Goal: Information Seeking & Learning: Learn about a topic

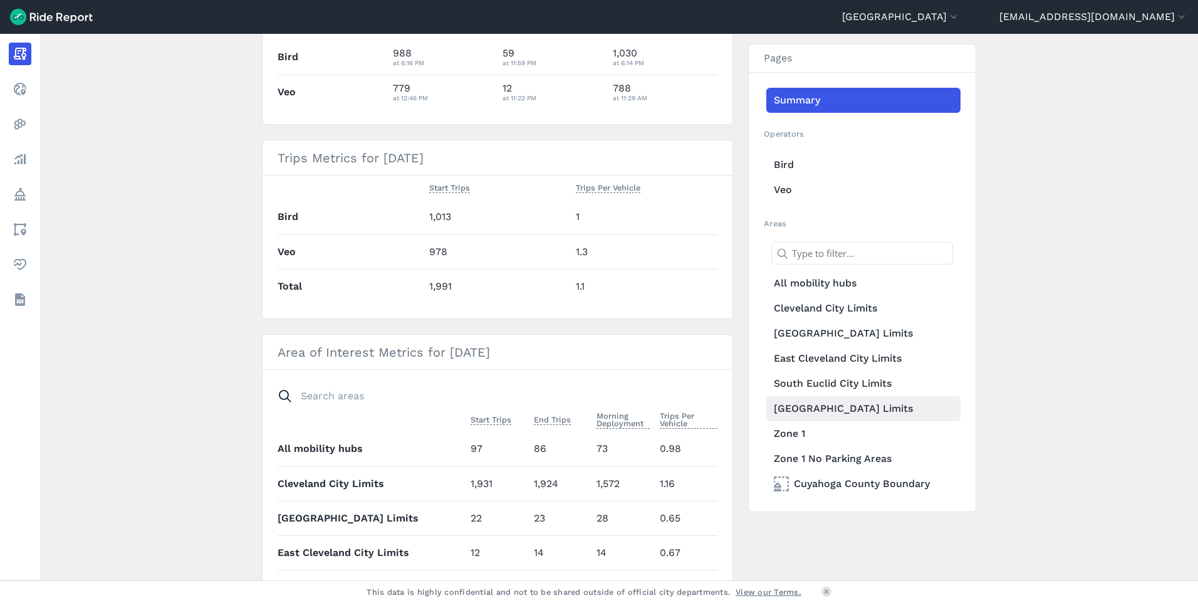
scroll to position [501, 0]
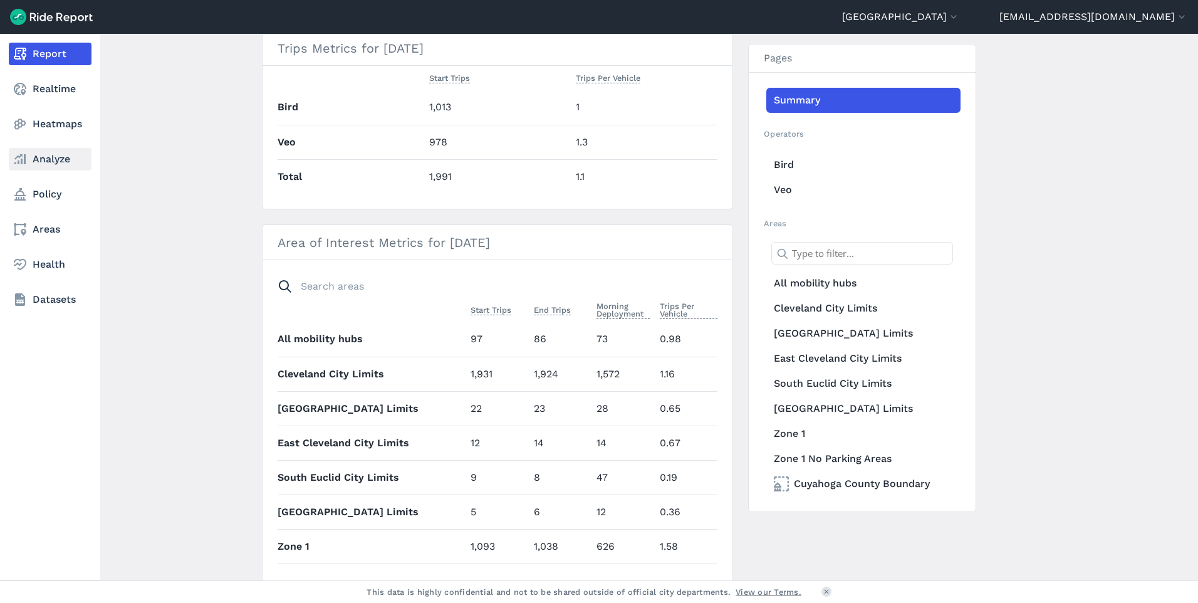
click at [74, 160] on link "Analyze" at bounding box center [50, 159] width 83 height 23
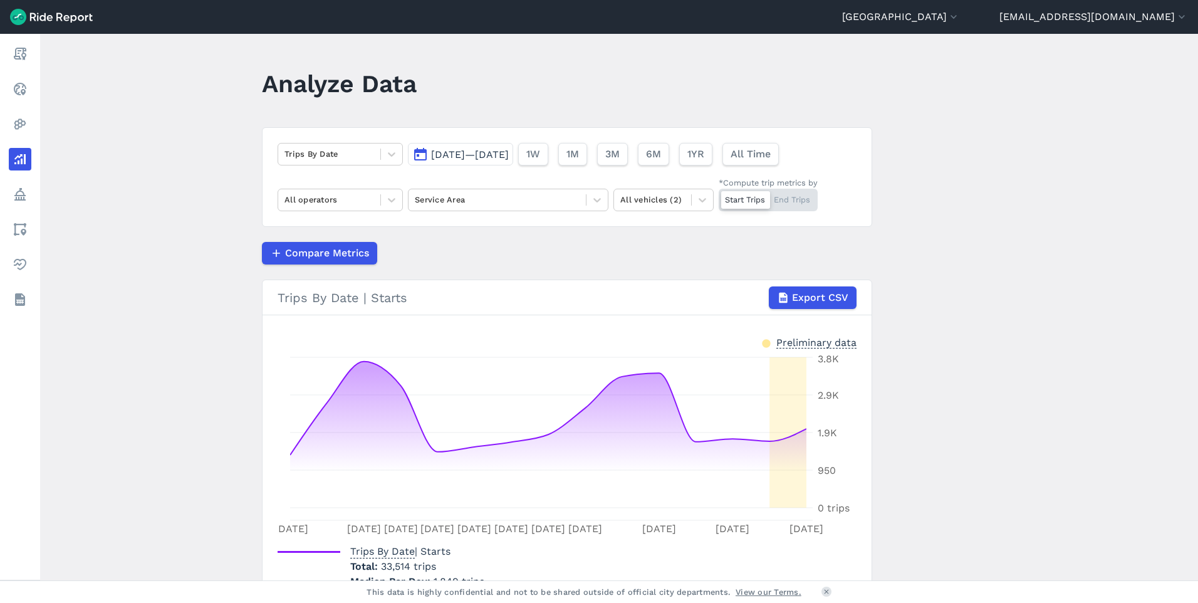
click at [509, 150] on span "[DATE]—[DATE]" at bounding box center [470, 155] width 78 height 12
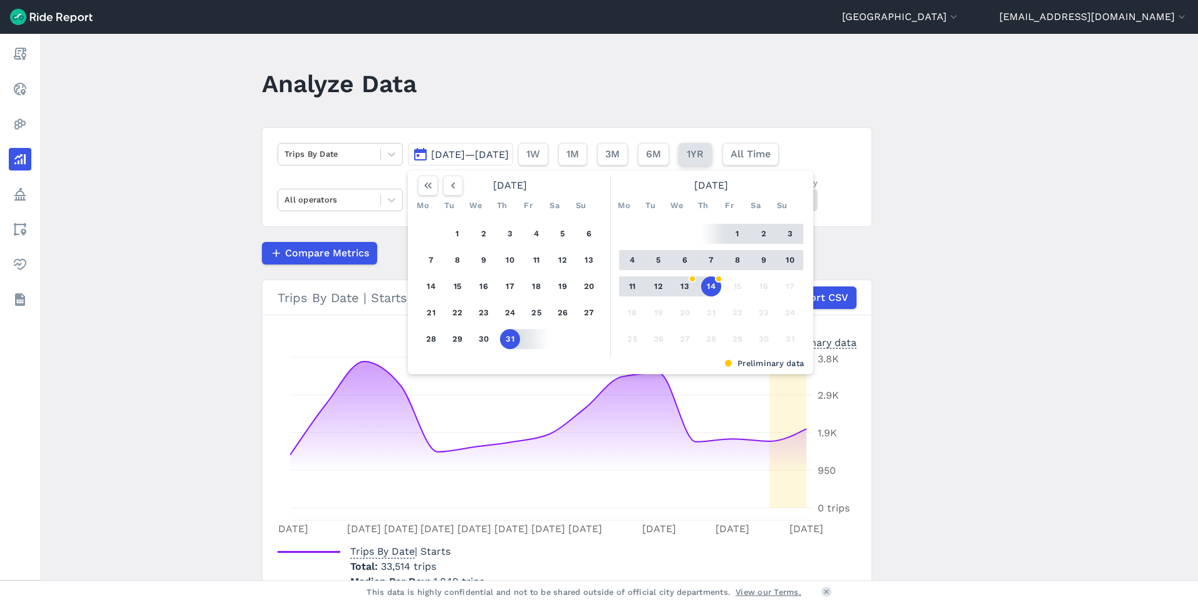
click at [704, 160] on span "1YR" at bounding box center [695, 154] width 17 height 15
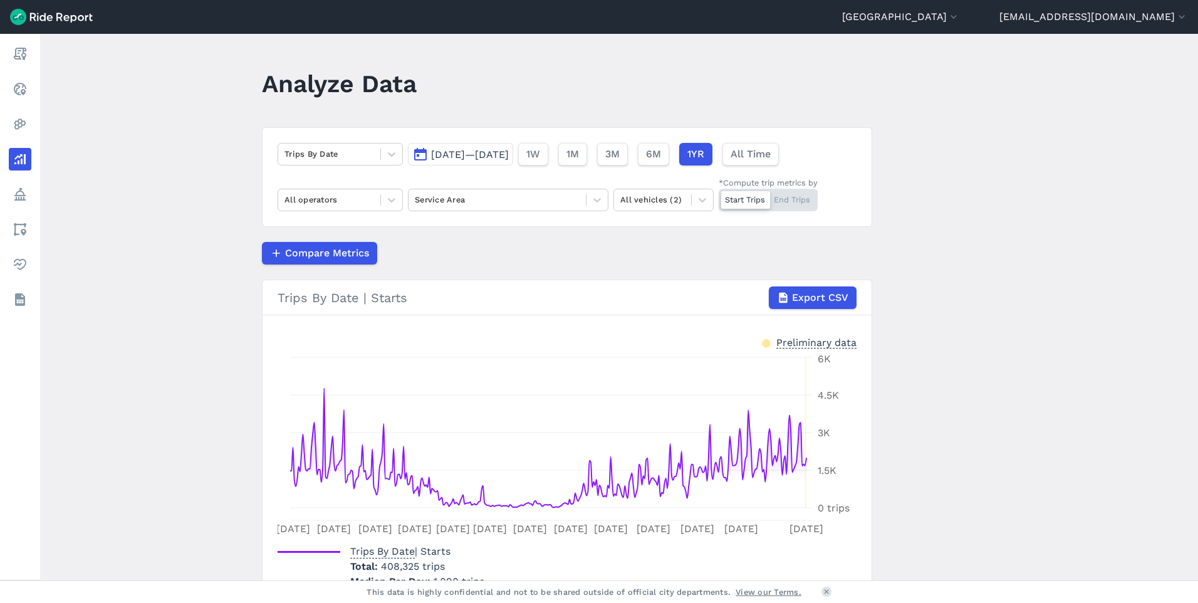
click at [509, 152] on span "[DATE]—[DATE]" at bounding box center [470, 155] width 78 height 12
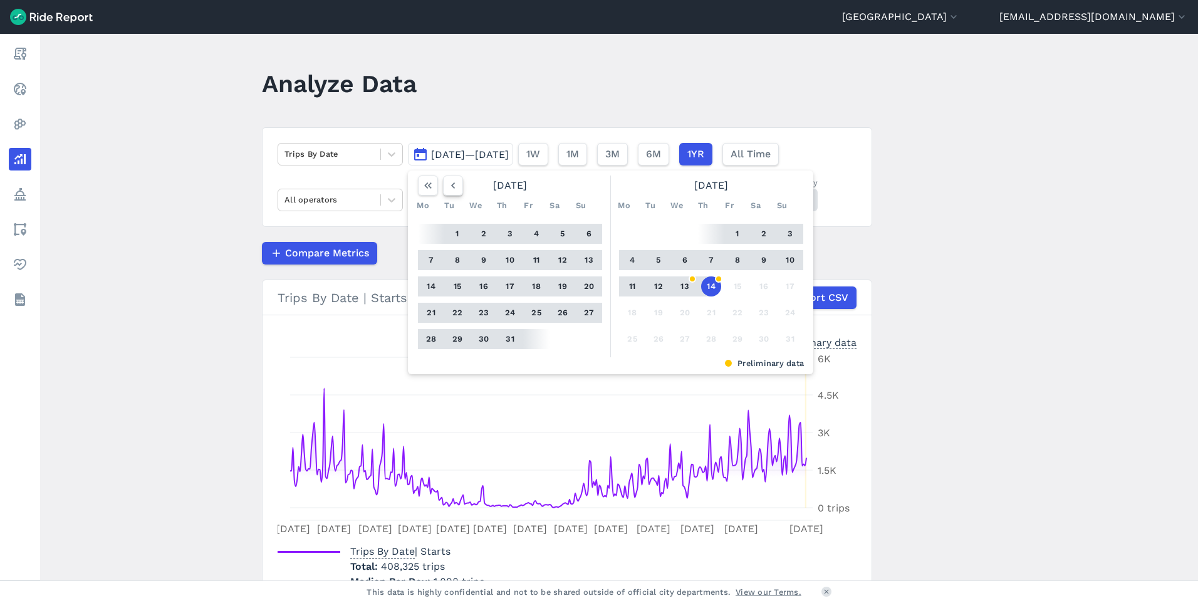
click at [447, 186] on icon "button" at bounding box center [453, 185] width 13 height 13
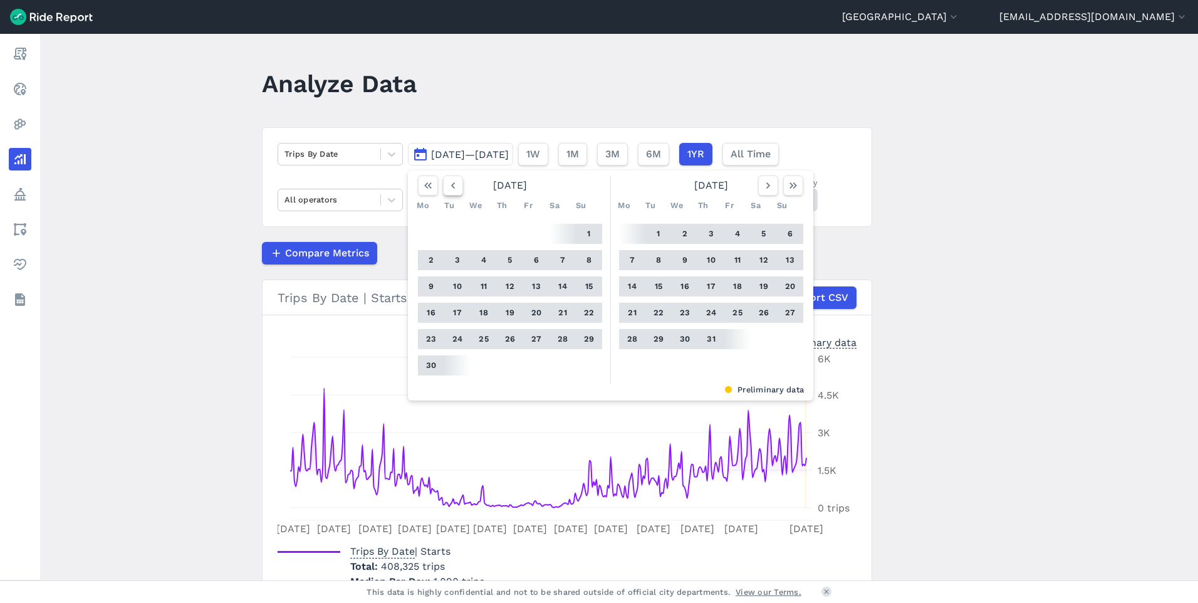
click at [447, 186] on icon "button" at bounding box center [453, 185] width 13 height 13
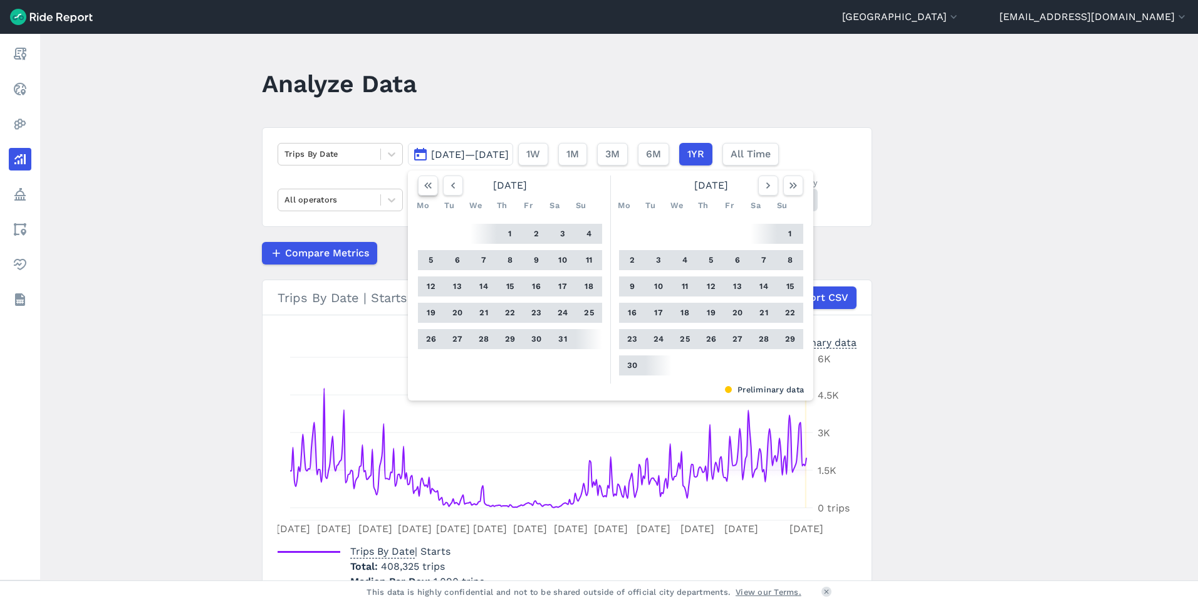
click at [422, 182] on icon "button" at bounding box center [428, 185] width 13 height 13
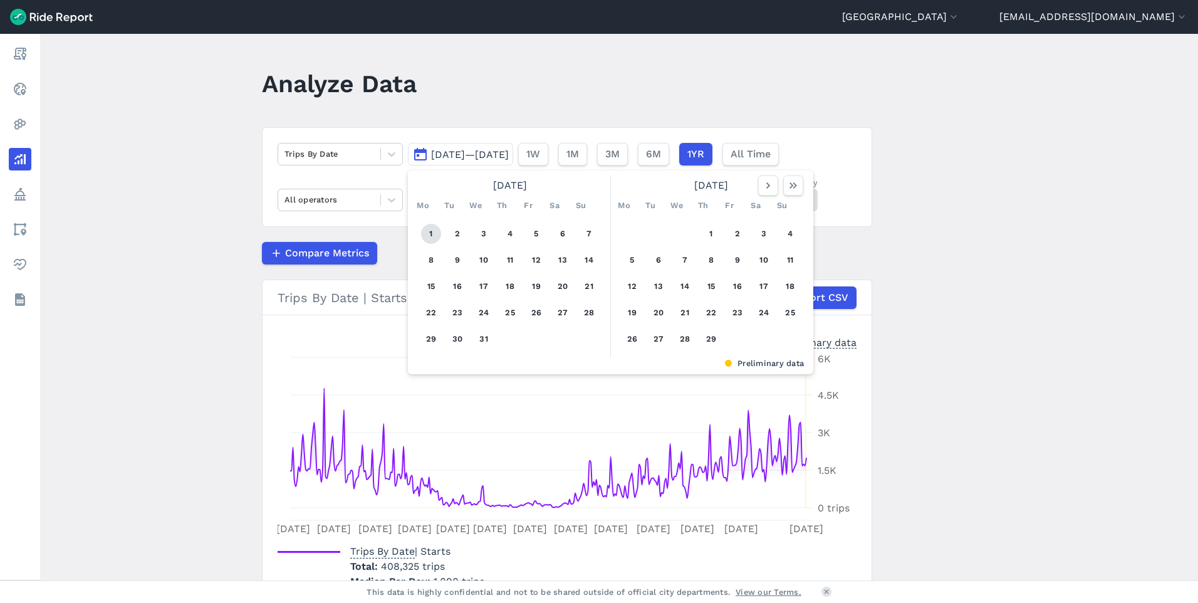
click at [423, 234] on button "1" at bounding box center [431, 234] width 20 height 20
click at [765, 189] on icon "button" at bounding box center [768, 185] width 13 height 13
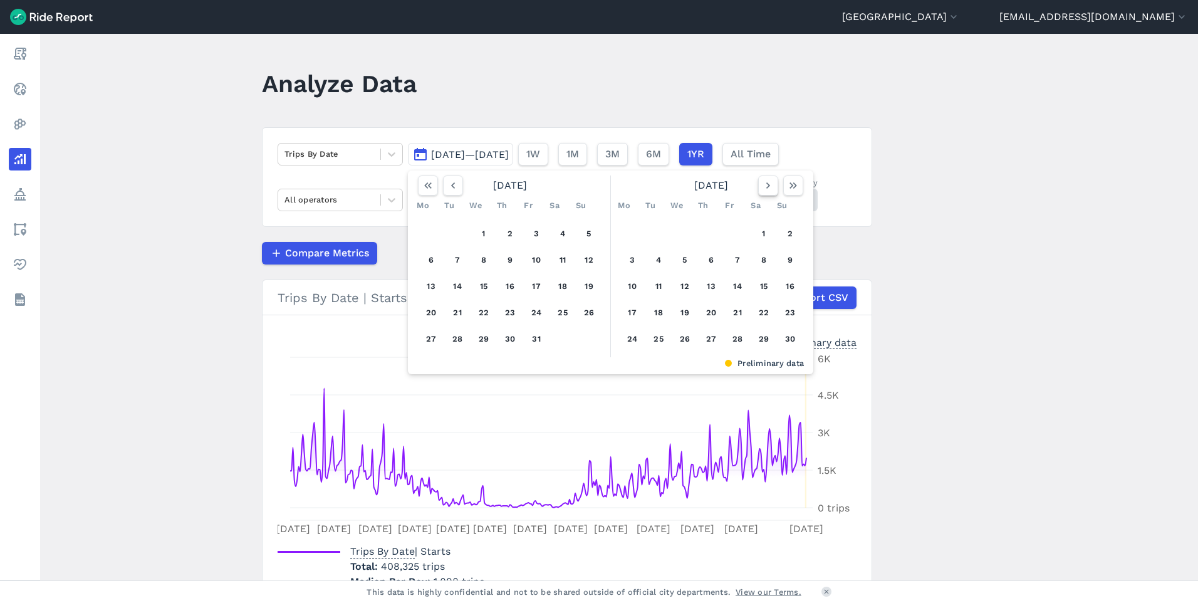
click at [765, 189] on icon "button" at bounding box center [768, 185] width 13 height 13
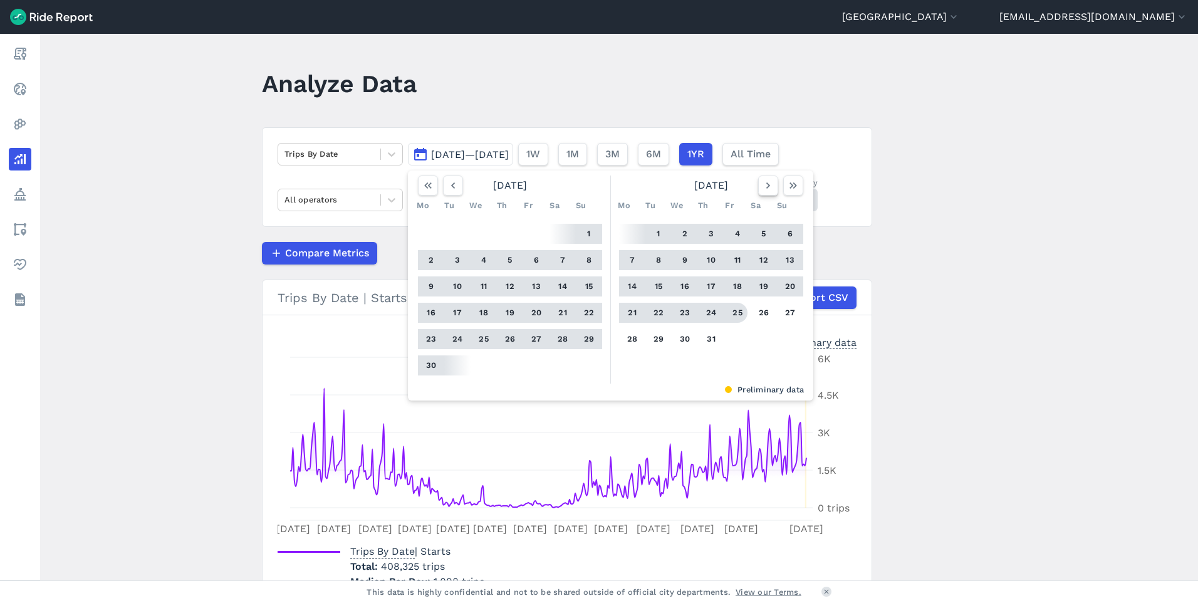
click at [767, 184] on use "button" at bounding box center [768, 185] width 4 height 6
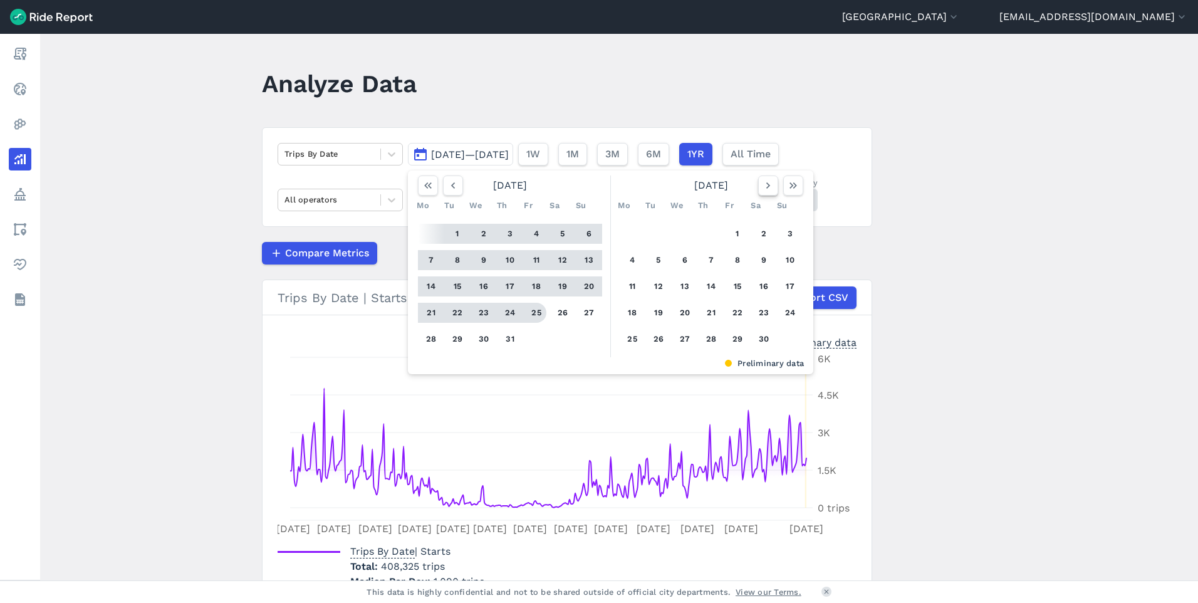
click at [767, 184] on use "button" at bounding box center [768, 185] width 4 height 6
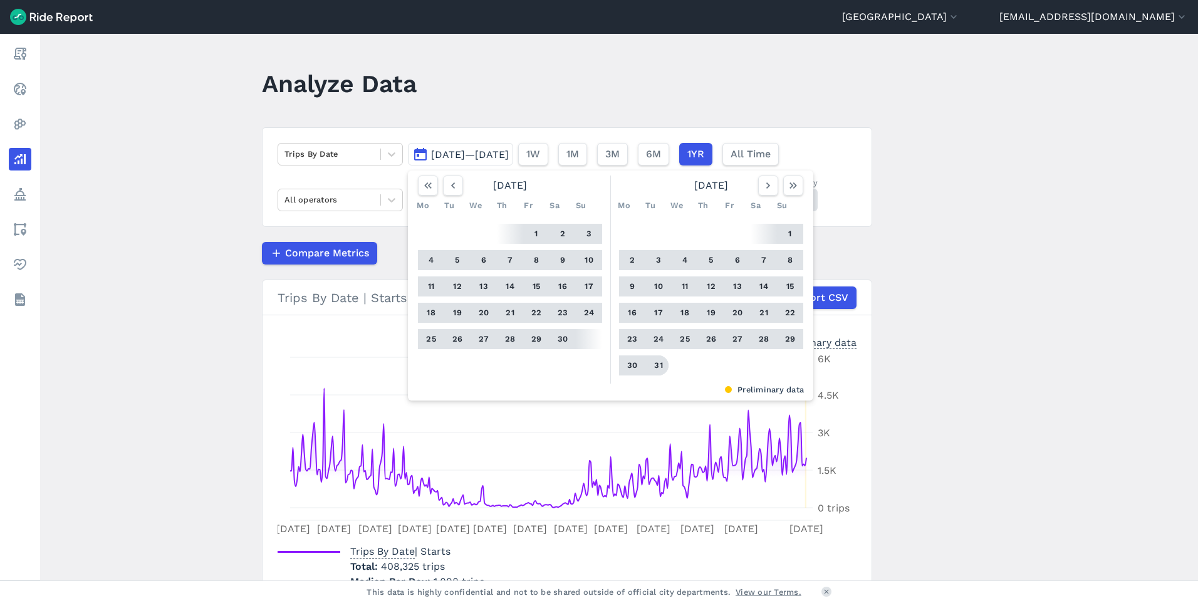
click at [655, 358] on button "31" at bounding box center [659, 365] width 20 height 20
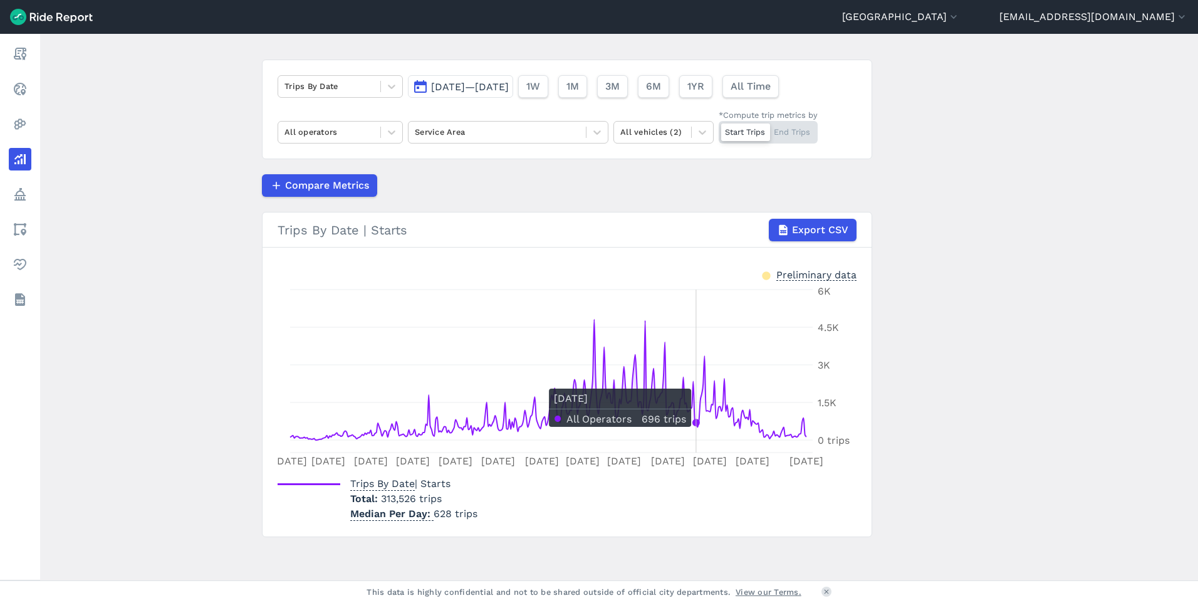
scroll to position [70, 0]
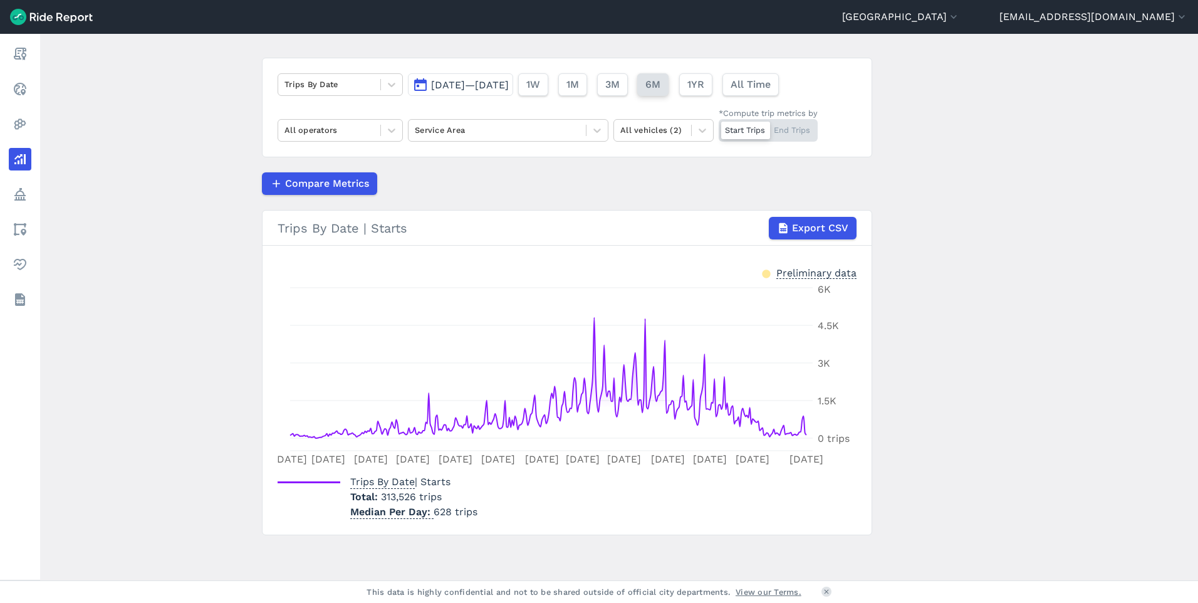
click at [660, 90] on span "6M" at bounding box center [652, 84] width 15 height 15
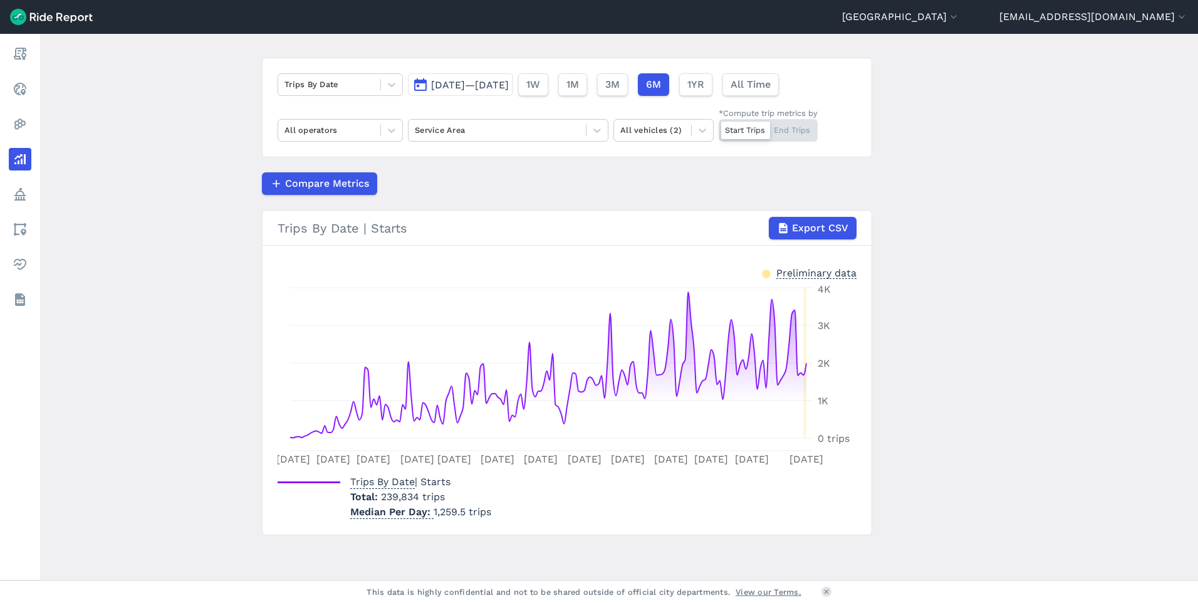
click at [460, 83] on span "[DATE]—[DATE]" at bounding box center [470, 85] width 78 height 12
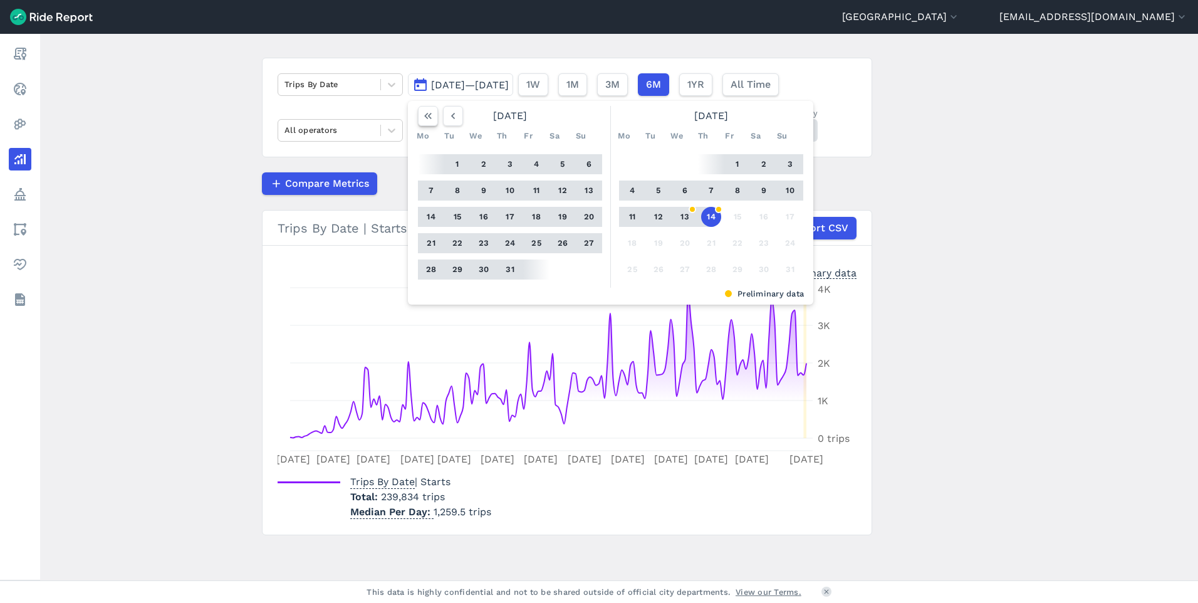
click at [426, 118] on use "button" at bounding box center [428, 116] width 8 height 6
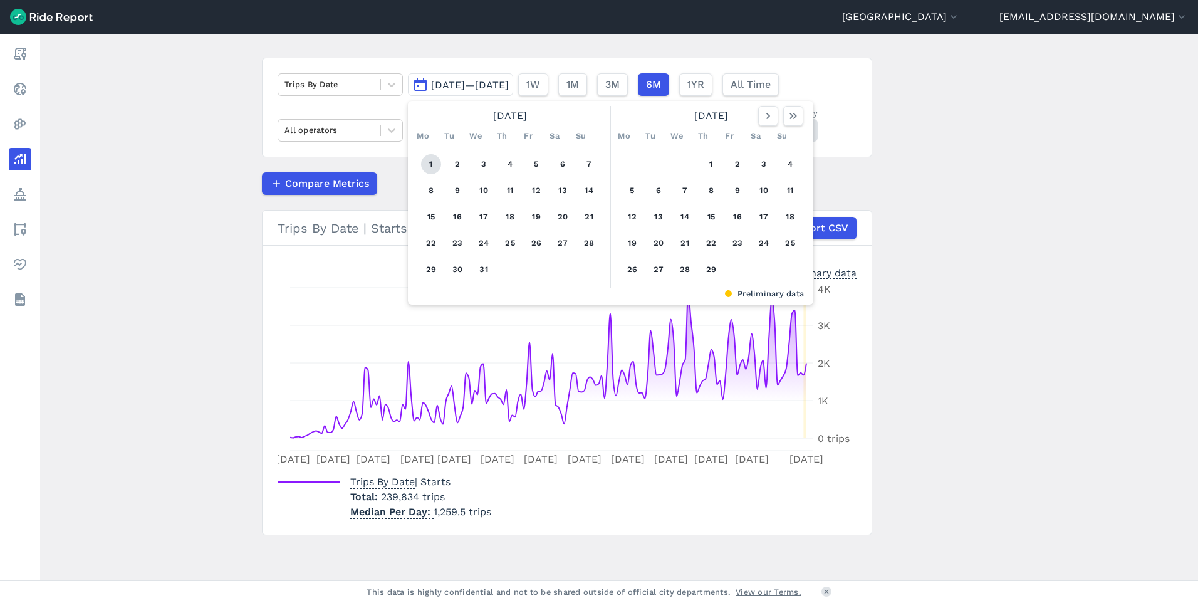
click at [422, 160] on button "1" at bounding box center [431, 164] width 20 height 20
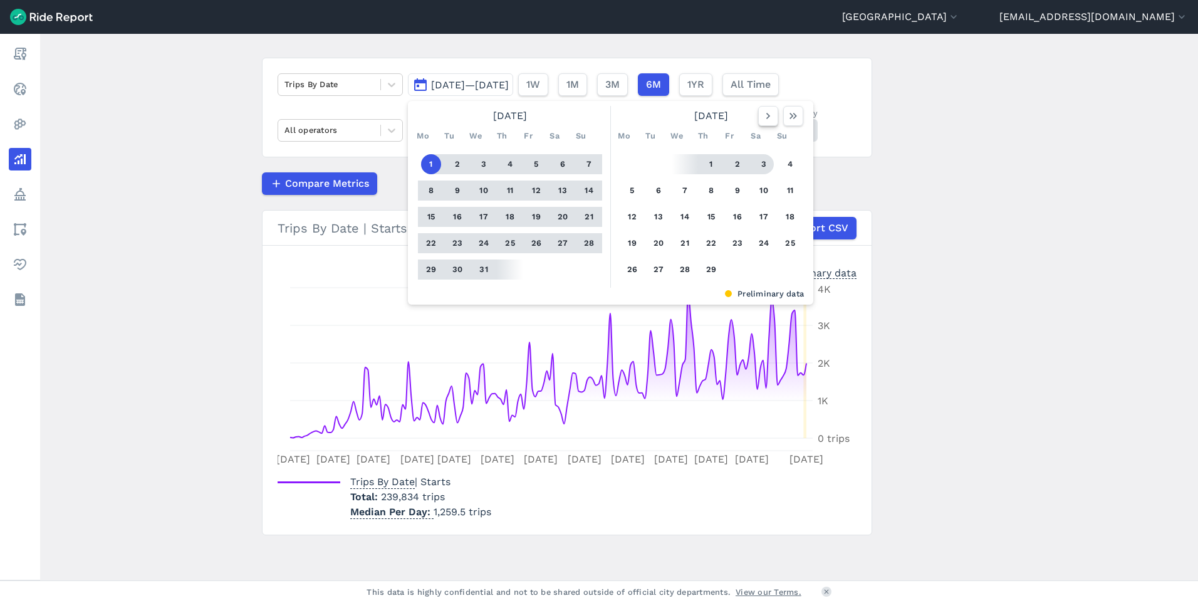
click at [768, 120] on icon "button" at bounding box center [768, 116] width 13 height 13
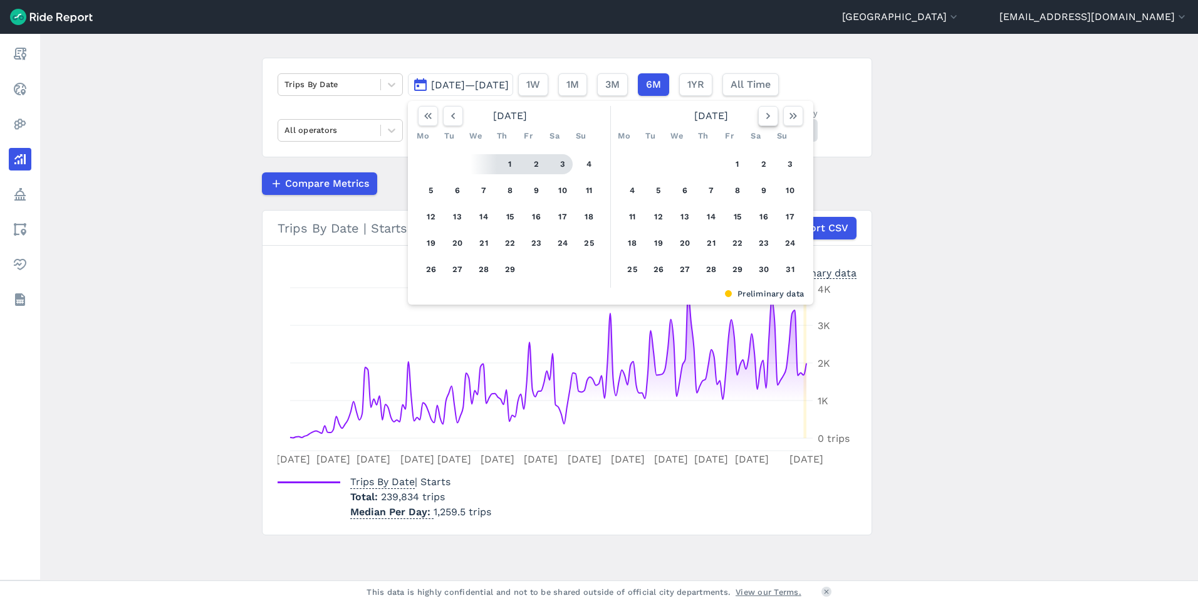
click at [768, 120] on icon "button" at bounding box center [768, 116] width 13 height 13
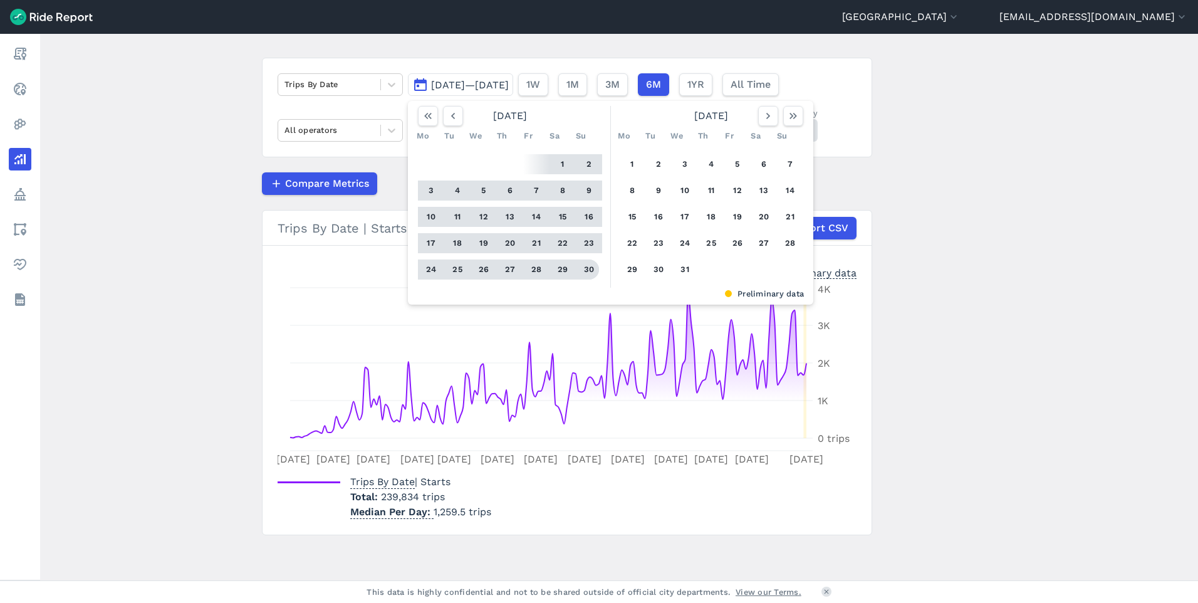
click at [586, 271] on button "30" at bounding box center [589, 269] width 20 height 20
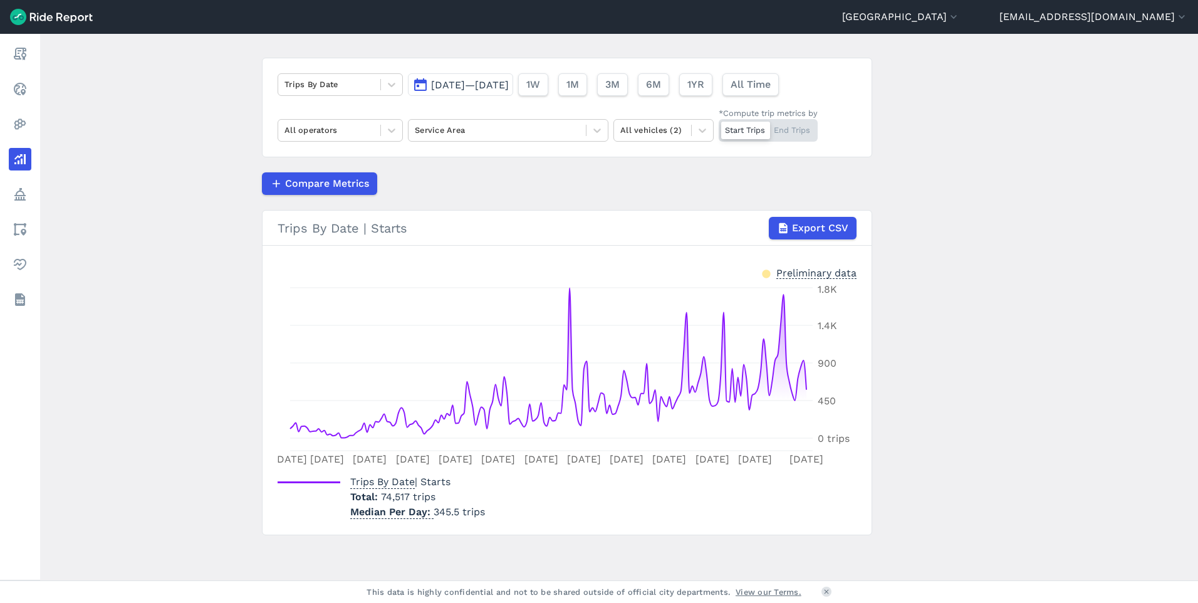
click at [507, 93] on button "[DATE]—[DATE]" at bounding box center [460, 84] width 105 height 23
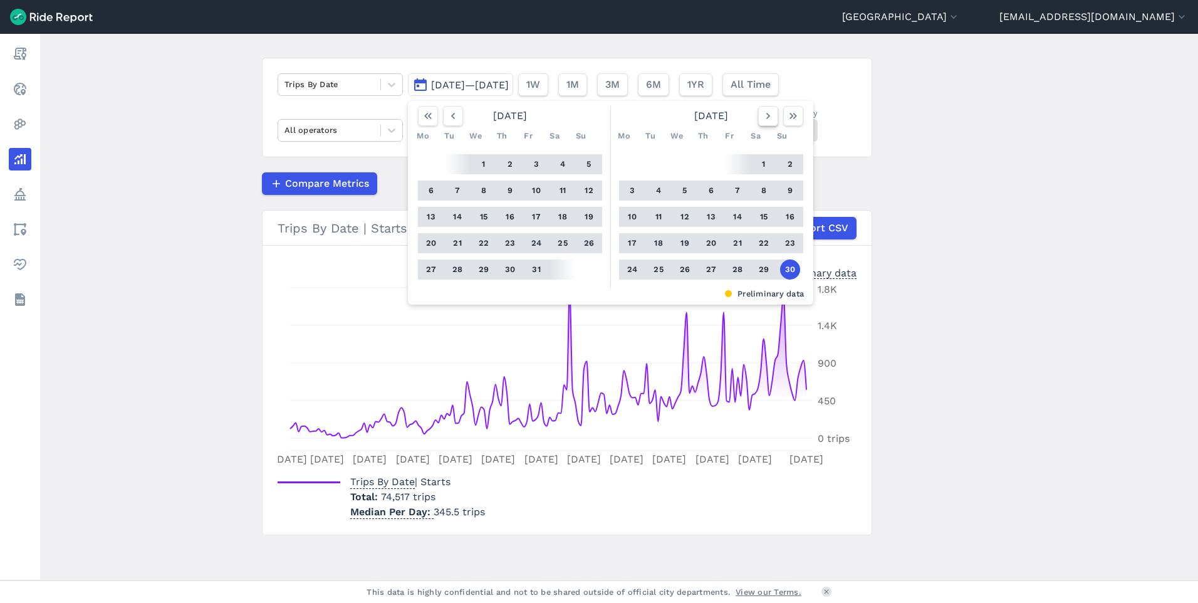
click at [768, 113] on icon "button" at bounding box center [768, 116] width 13 height 13
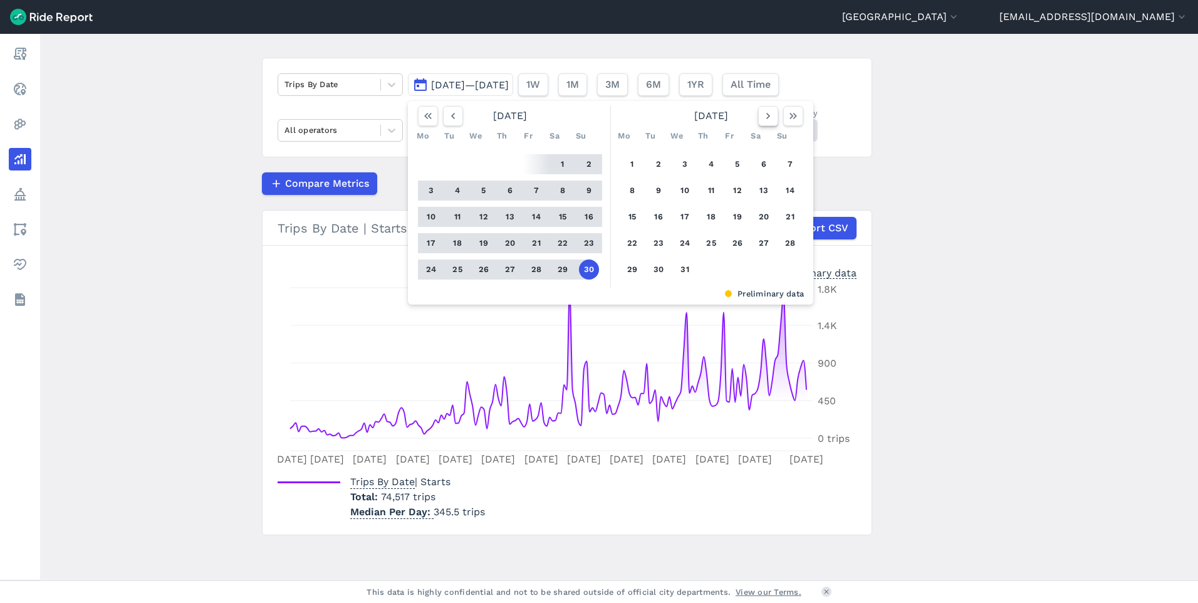
click at [768, 113] on icon "button" at bounding box center [768, 116] width 13 height 13
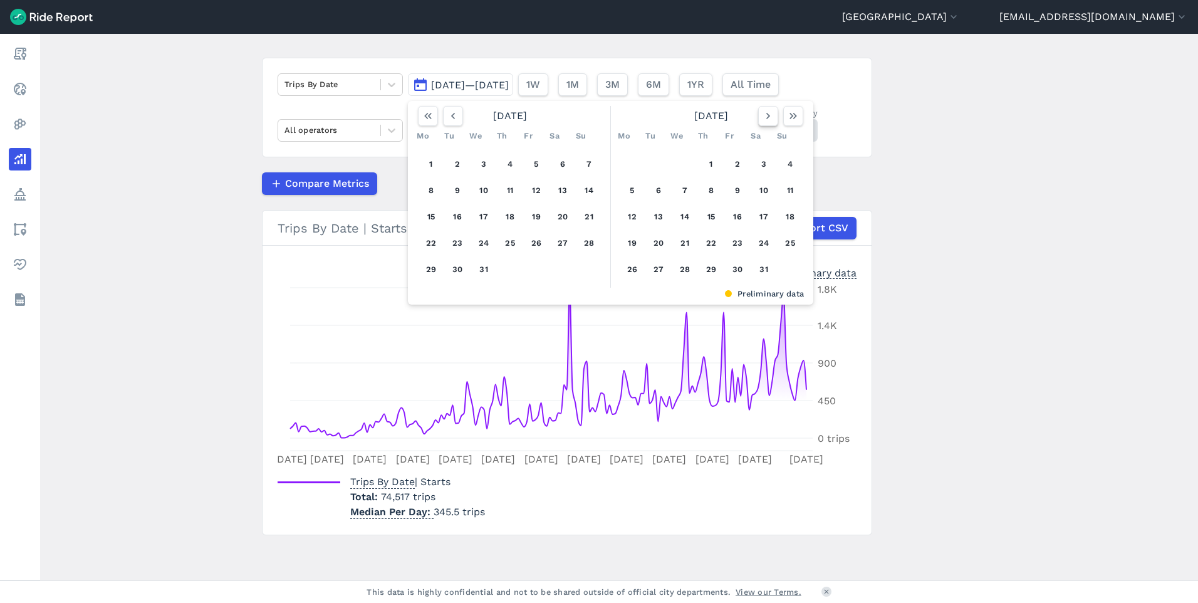
click at [768, 113] on icon "button" at bounding box center [768, 116] width 13 height 13
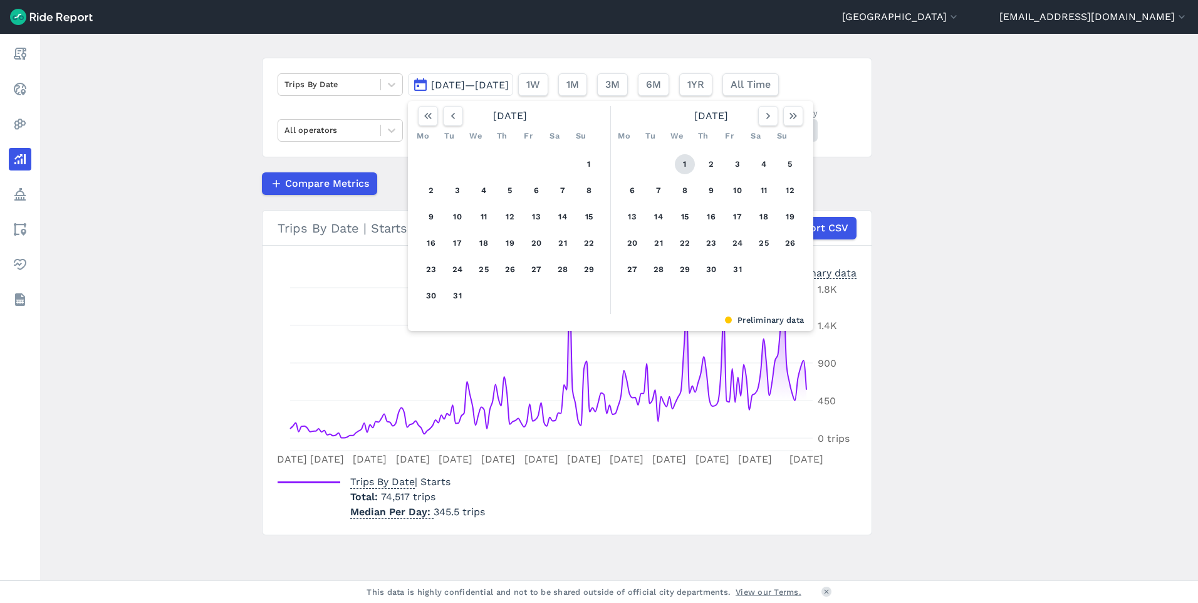
click at [675, 165] on button "1" at bounding box center [685, 164] width 20 height 20
click at [769, 119] on icon "button" at bounding box center [768, 116] width 13 height 13
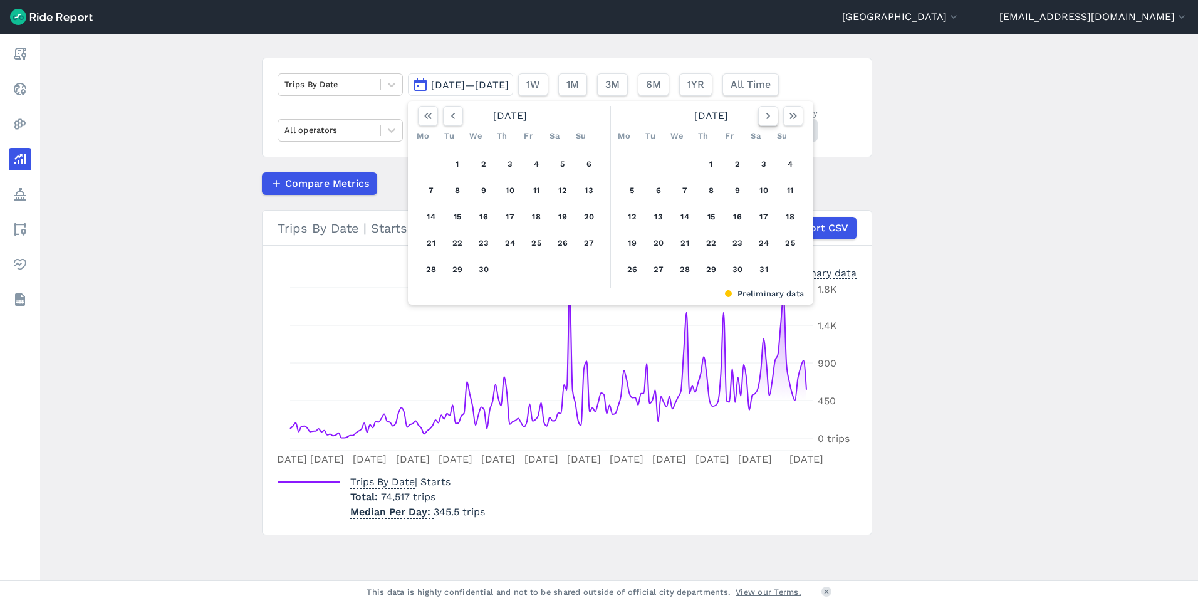
click at [769, 119] on icon "button" at bounding box center [768, 116] width 13 height 13
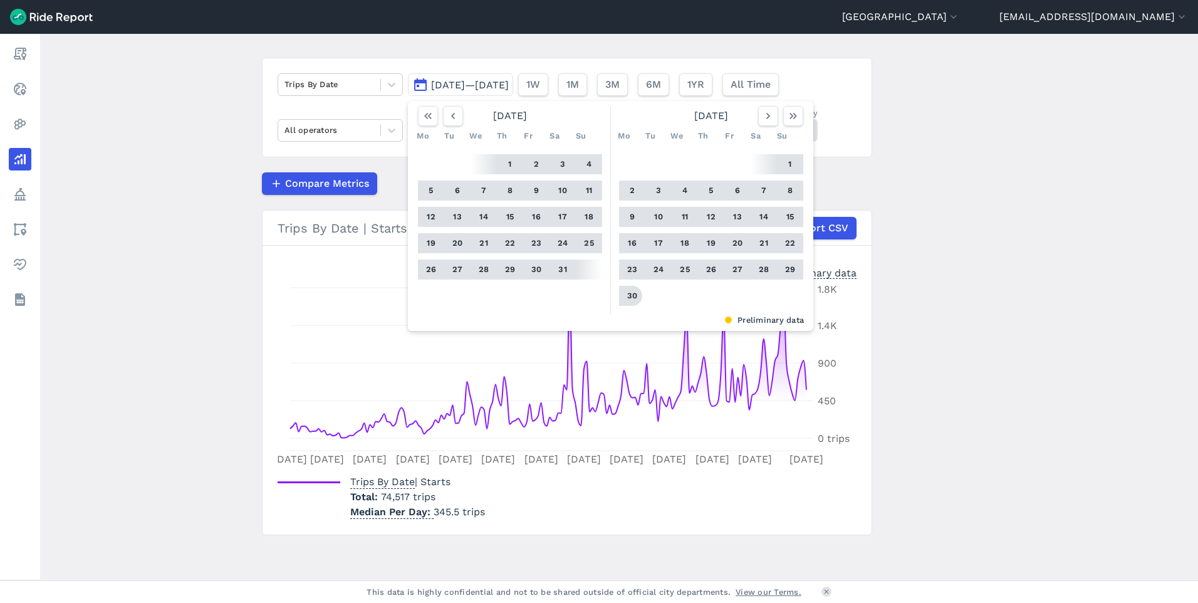
click at [627, 296] on button "30" at bounding box center [632, 296] width 20 height 20
